Goal: Task Accomplishment & Management: Use online tool/utility

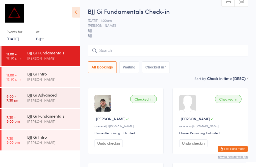
select select "1"
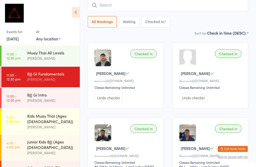
click at [53, 37] on select "Any location MUAY THAI BJJ KIDS BJJ KIDS MUAY THAI" at bounding box center [48, 39] width 25 height 6
select select "0"
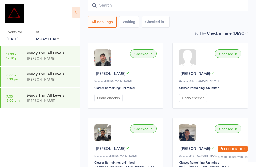
click at [51, 51] on div "Muay Thai All Levels" at bounding box center [51, 53] width 48 height 6
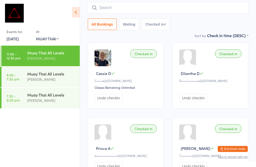
scroll to position [0, 0]
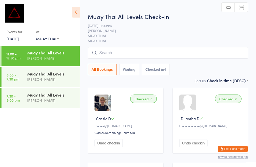
click at [126, 49] on input "search" at bounding box center [168, 53] width 161 height 12
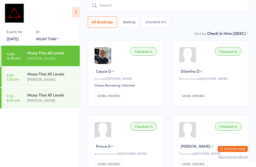
scroll to position [48, 0]
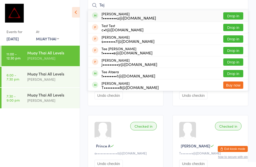
type input "Tej"
click at [234, 13] on button "Drop in" at bounding box center [234, 15] width 20 height 7
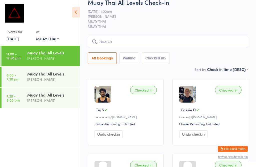
scroll to position [9, 0]
click at [57, 38] on select "Any location MUAY THAI BJJ KIDS BJJ KIDS MUAY THAI" at bounding box center [47, 39] width 23 height 6
select select "1"
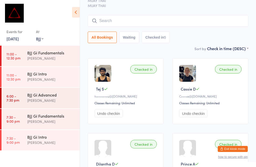
scroll to position [32, 0]
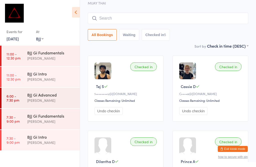
click at [57, 50] on div "BJJ Gi Fundamentals" at bounding box center [51, 53] width 48 height 6
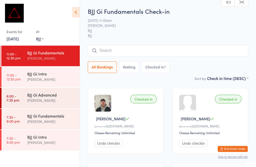
click at [51, 74] on div "BJJ Gi Intro" at bounding box center [51, 74] width 48 height 6
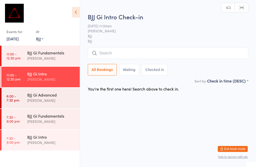
click at [51, 75] on div "BJJ Gi Intro" at bounding box center [51, 74] width 48 height 6
click at [62, 54] on div "BJJ Gi Fundamentals" at bounding box center [51, 53] width 48 height 6
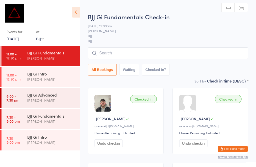
click at [166, 53] on input "search" at bounding box center [168, 53] width 161 height 12
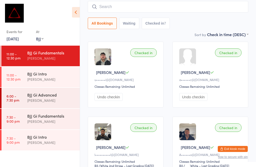
scroll to position [48, 0]
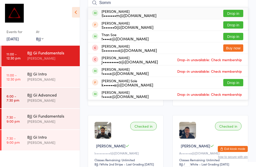
type input "Somm"
click at [236, 12] on button "Drop in" at bounding box center [234, 13] width 20 height 7
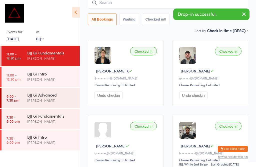
click at [144, 3] on input "search" at bounding box center [168, 3] width 161 height 12
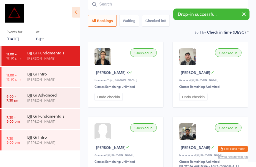
scroll to position [45, 0]
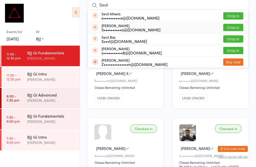
type input "Sevil"
click at [235, 30] on button "Drop in" at bounding box center [234, 27] width 20 height 7
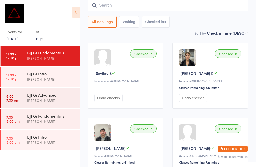
click at [158, 7] on input "search" at bounding box center [168, 5] width 161 height 12
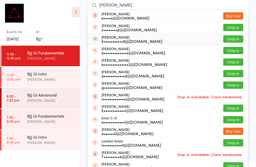
type input "[PERSON_NAME]"
click at [237, 36] on button "Drop in" at bounding box center [234, 38] width 20 height 7
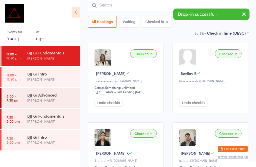
click at [109, 5] on input "search" at bounding box center [168, 5] width 161 height 12
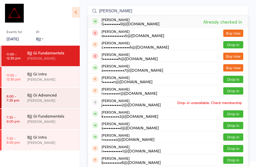
scroll to position [39, 0]
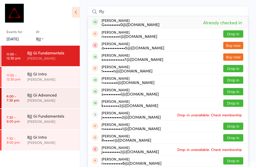
type input "R"
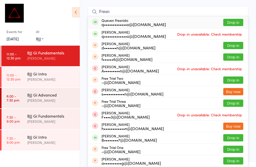
type input "Fresn"
click at [230, 21] on button "Drop in" at bounding box center [234, 22] width 20 height 7
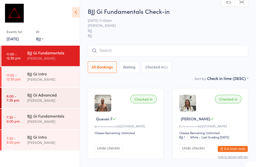
scroll to position [0, 0]
click at [133, 52] on input "search" at bounding box center [168, 51] width 161 height 12
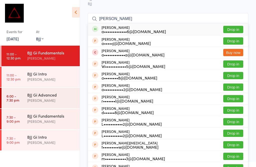
scroll to position [33, 0]
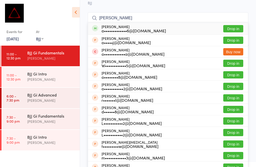
type input "[PERSON_NAME]"
click at [231, 25] on button "Drop in" at bounding box center [234, 28] width 20 height 7
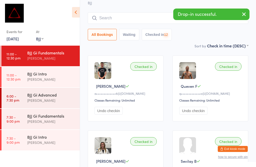
click at [61, 75] on div "BJJ Gi Intro" at bounding box center [51, 74] width 48 height 6
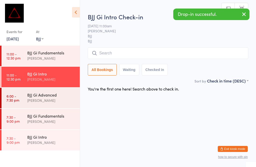
scroll to position [0, 0]
click at [124, 48] on input "search" at bounding box center [168, 53] width 161 height 12
click at [121, 52] on input "search" at bounding box center [168, 53] width 161 height 12
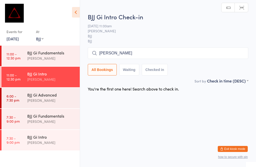
scroll to position [33, 0]
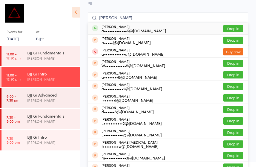
type input "[PERSON_NAME]"
click at [233, 31] on button "Drop in" at bounding box center [234, 28] width 20 height 7
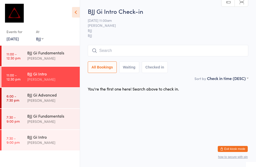
scroll to position [0, 0]
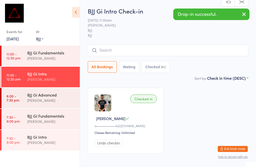
click at [66, 100] on div "[PERSON_NAME]" at bounding box center [51, 100] width 48 height 6
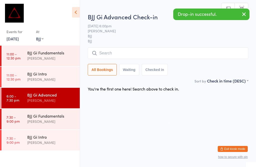
click at [120, 53] on input "search" at bounding box center [168, 53] width 161 height 12
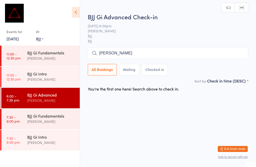
scroll to position [44, 0]
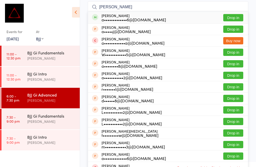
type input "[PERSON_NAME]"
click at [232, 20] on button "Drop in" at bounding box center [234, 17] width 20 height 7
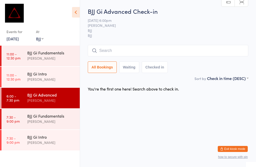
scroll to position [0, 0]
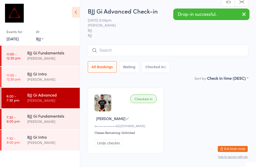
click at [60, 62] on div "BJJ Gi Fundamentals [PERSON_NAME]" at bounding box center [53, 56] width 53 height 20
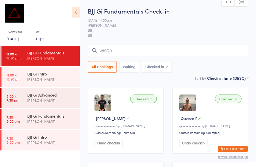
click at [141, 46] on input "search" at bounding box center [168, 51] width 161 height 12
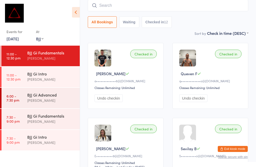
scroll to position [45, 0]
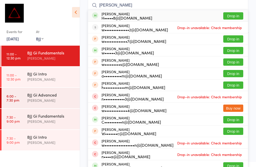
type input "[PERSON_NAME]"
click at [237, 12] on button "Drop in" at bounding box center [234, 15] width 20 height 7
